Goal: Task Accomplishment & Management: Use online tool/utility

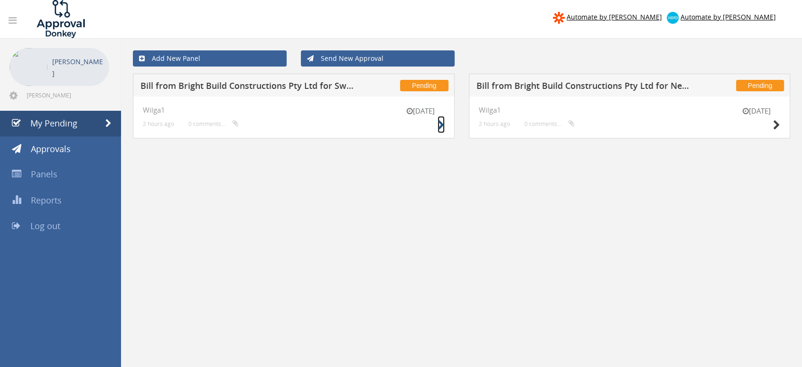
click at [442, 123] on icon at bounding box center [441, 125] width 7 height 10
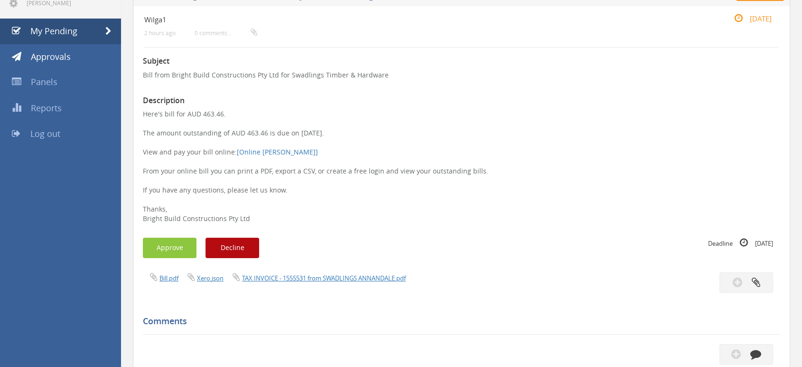
scroll to position [105, 0]
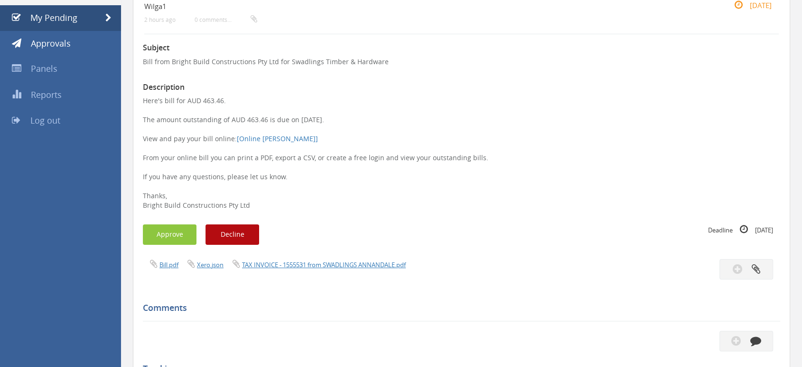
click at [358, 259] on div "Bill.pdf Xero.json TAX INVOICE - 1555531 from SWADLINGS ANNANDALE.pdf" at bounding box center [299, 264] width 326 height 10
click at [360, 266] on link "TAX INVOICE - 1555531 from SWADLINGS ANNANDALE.pdf" at bounding box center [324, 264] width 164 height 9
click at [178, 235] on button "Approve" at bounding box center [170, 234] width 54 height 20
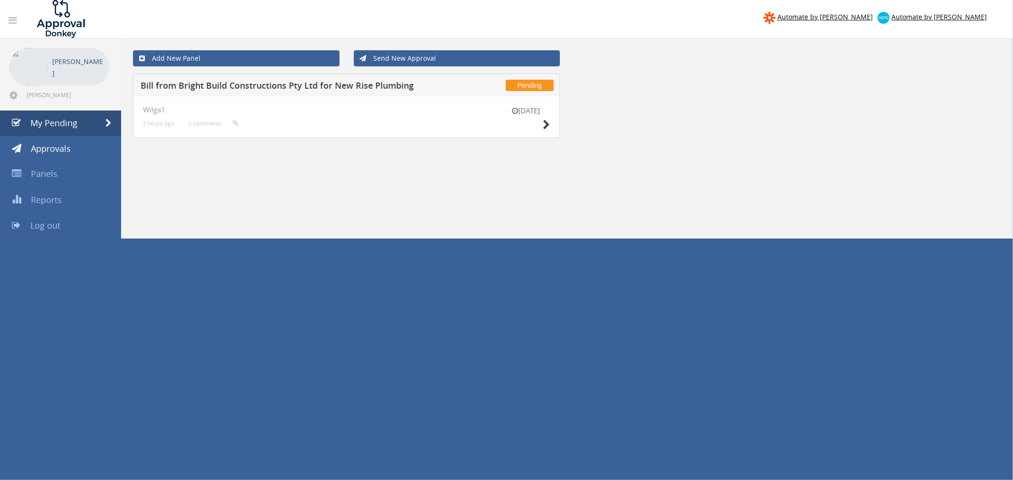
click at [410, 93] on div "Pending Bill from Bright Build Constructions Pty Ltd for New Rise Plumbing" at bounding box center [346, 85] width 427 height 23
click at [545, 126] on icon at bounding box center [546, 125] width 7 height 10
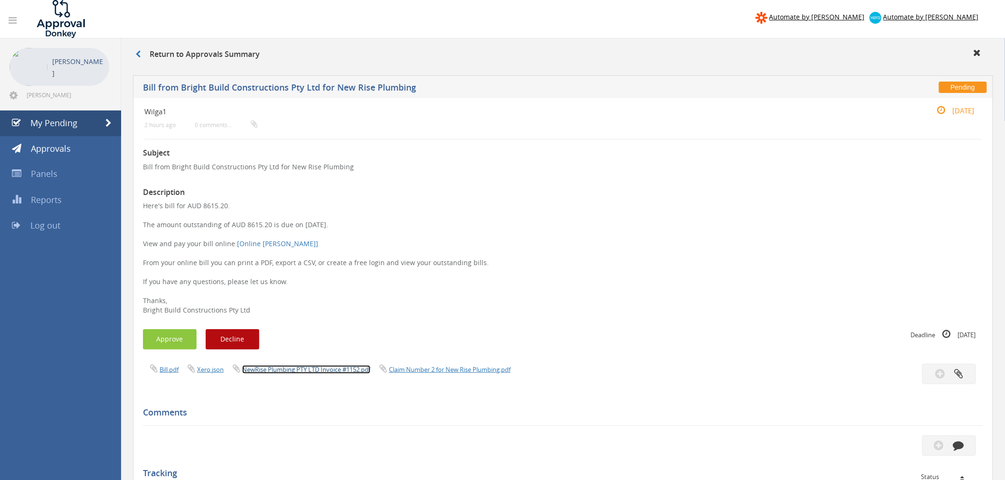
click at [306, 366] on link "NewRise Plumbing PTY LTD Invoice #1152.pdf" at bounding box center [306, 370] width 128 height 9
click at [235, 338] on button "Decline" at bounding box center [233, 339] width 54 height 20
